Goal: Find specific page/section: Find specific page/section

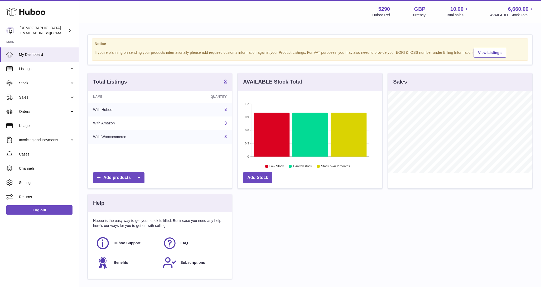
scroll to position [82, 144]
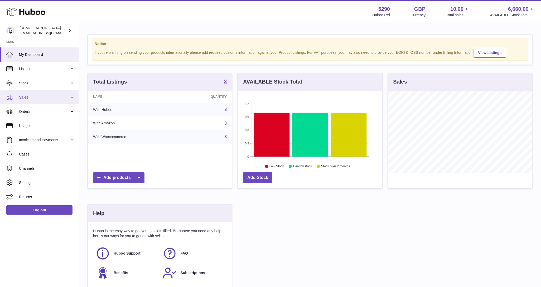
click at [61, 103] on link "Sales" at bounding box center [39, 97] width 79 height 14
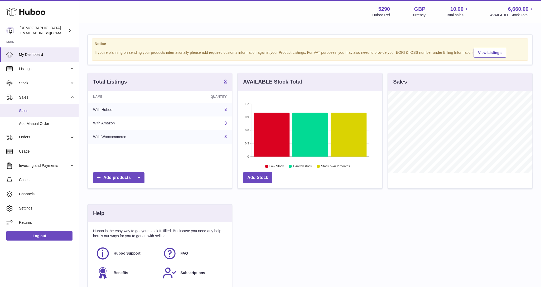
click at [61, 109] on span "Sales" at bounding box center [47, 110] width 56 height 5
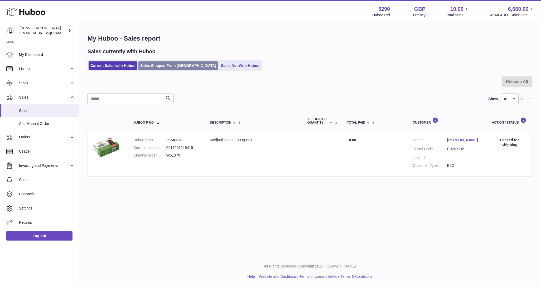
click at [150, 67] on link "Sales Shipped From [GEOGRAPHIC_DATA]" at bounding box center [178, 65] width 80 height 9
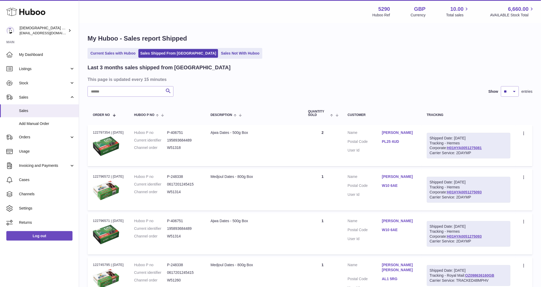
scroll to position [14, 0]
